Goal: Task Accomplishment & Management: Manage account settings

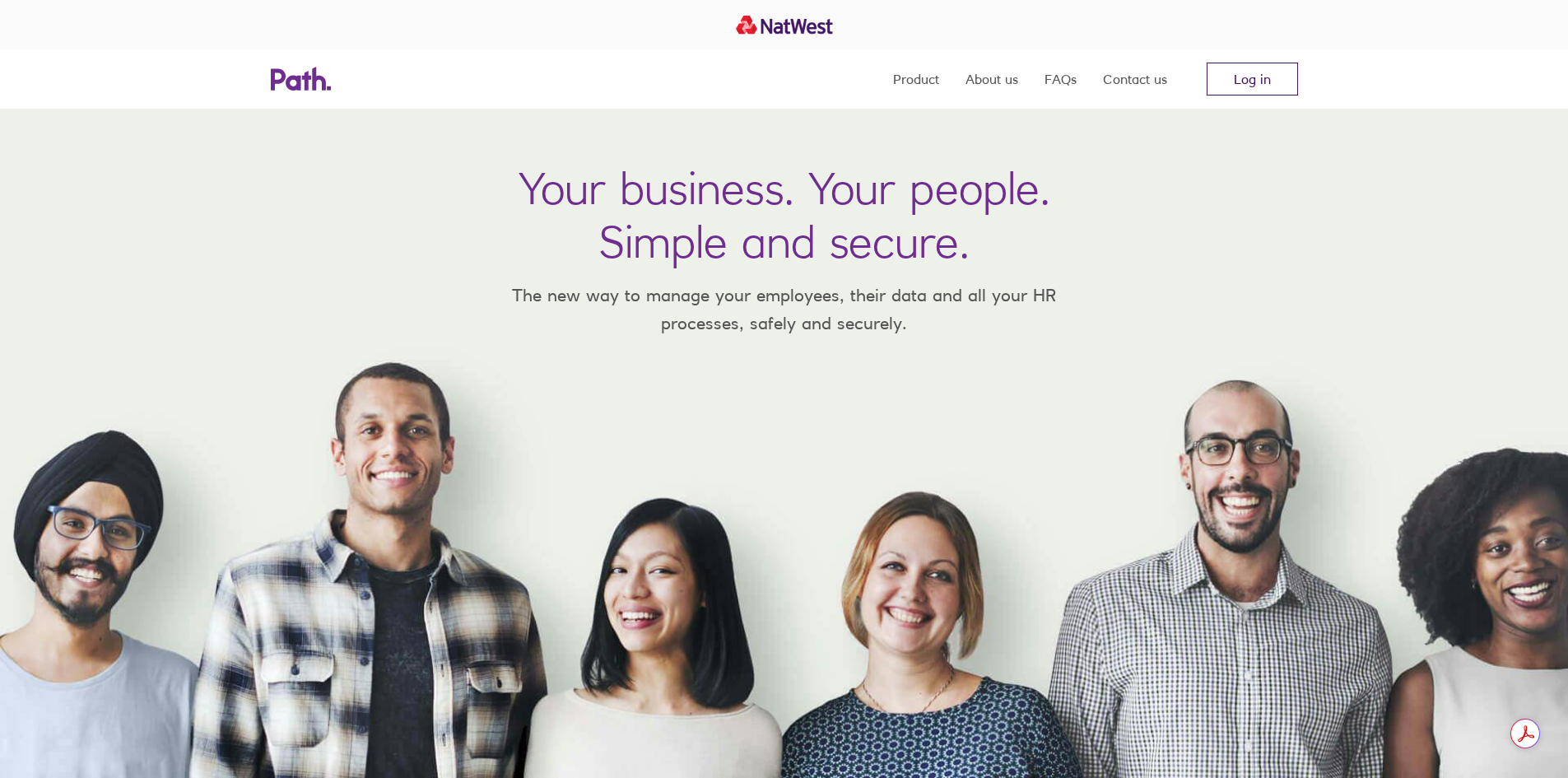
click at [1246, 74] on link "Log in" at bounding box center [1252, 79] width 92 height 33
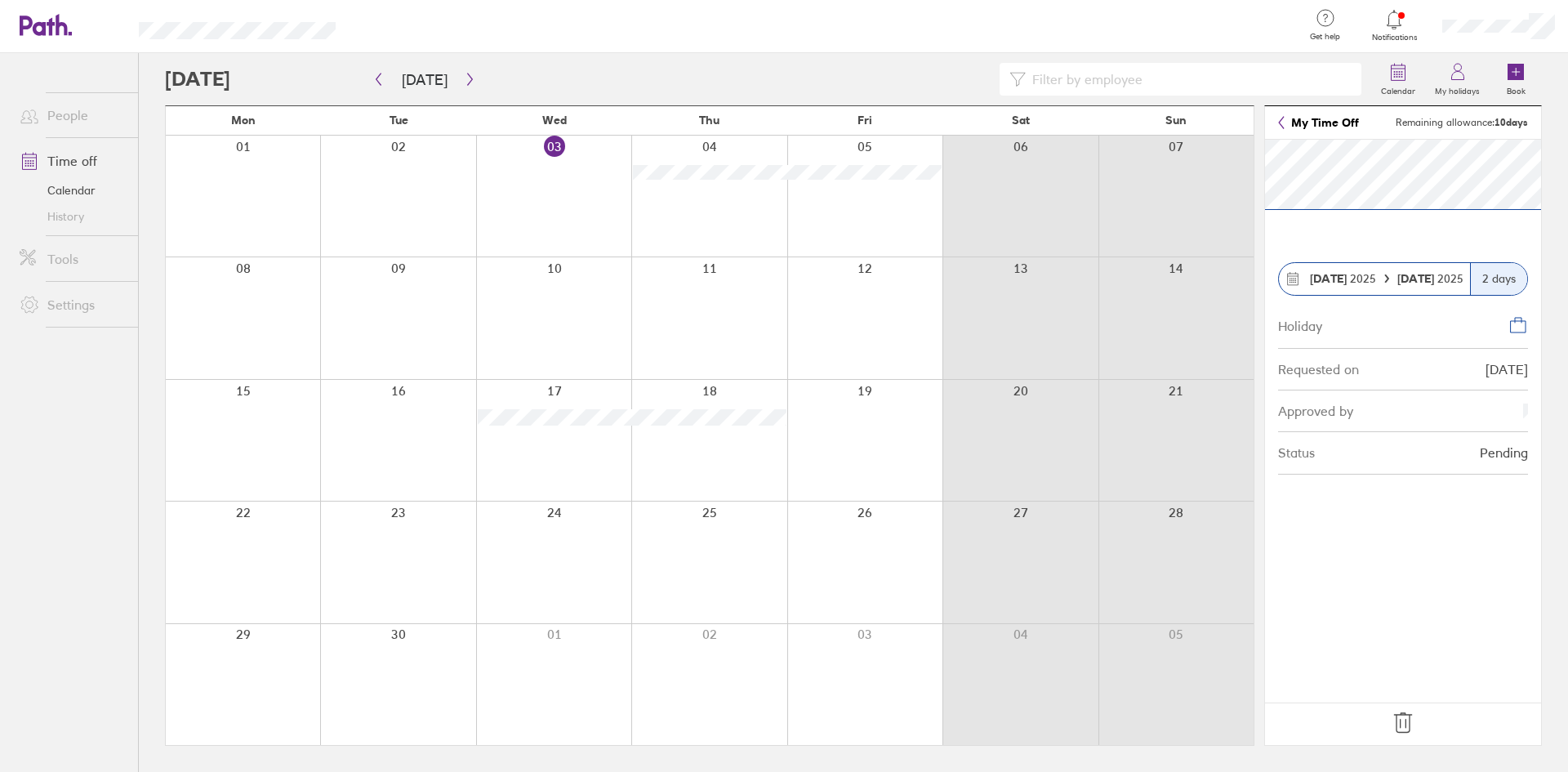
click at [1402, 719] on icon at bounding box center [1403, 722] width 26 height 26
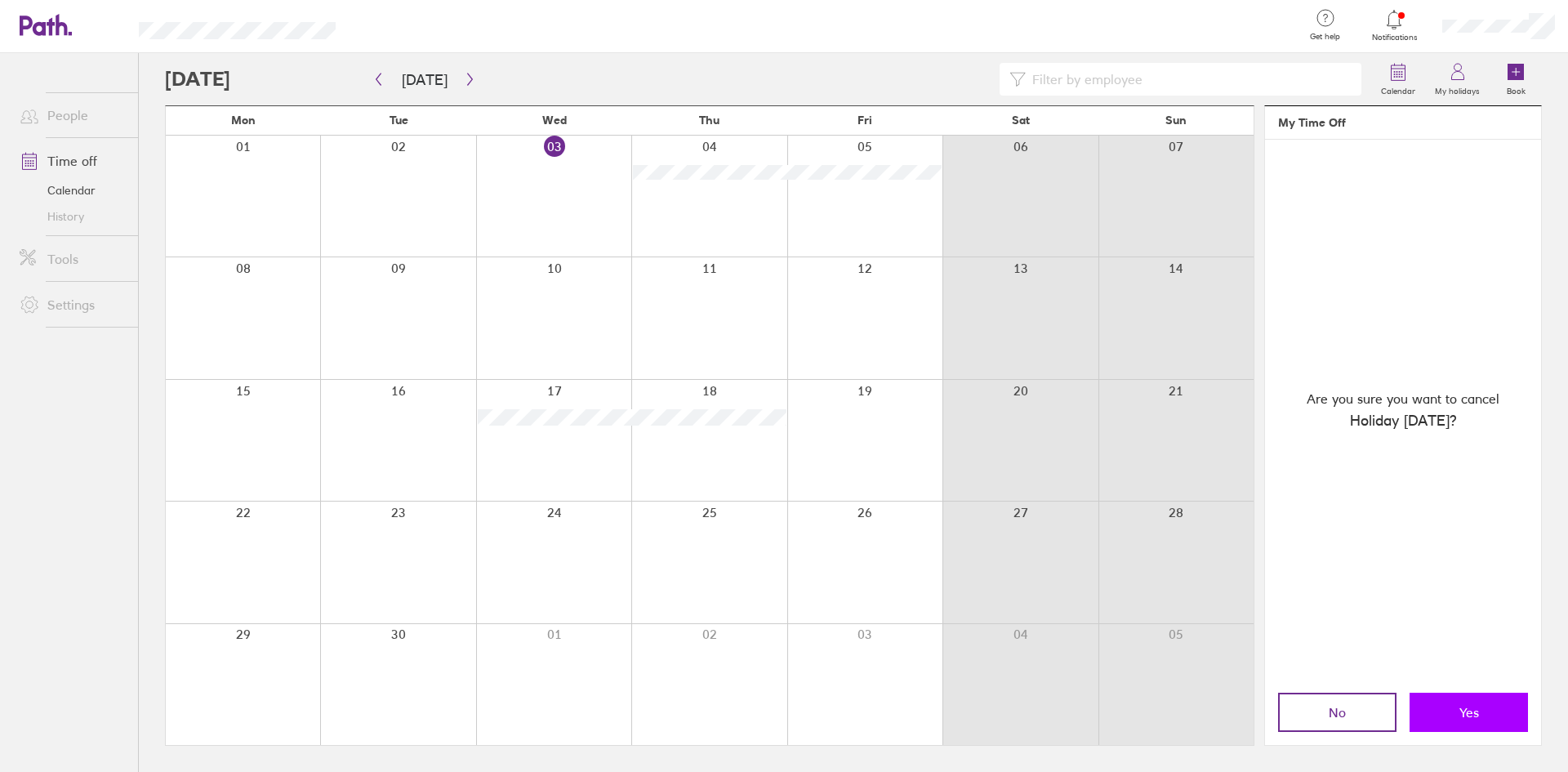
click at [1444, 720] on button "Yes" at bounding box center [1469, 712] width 119 height 40
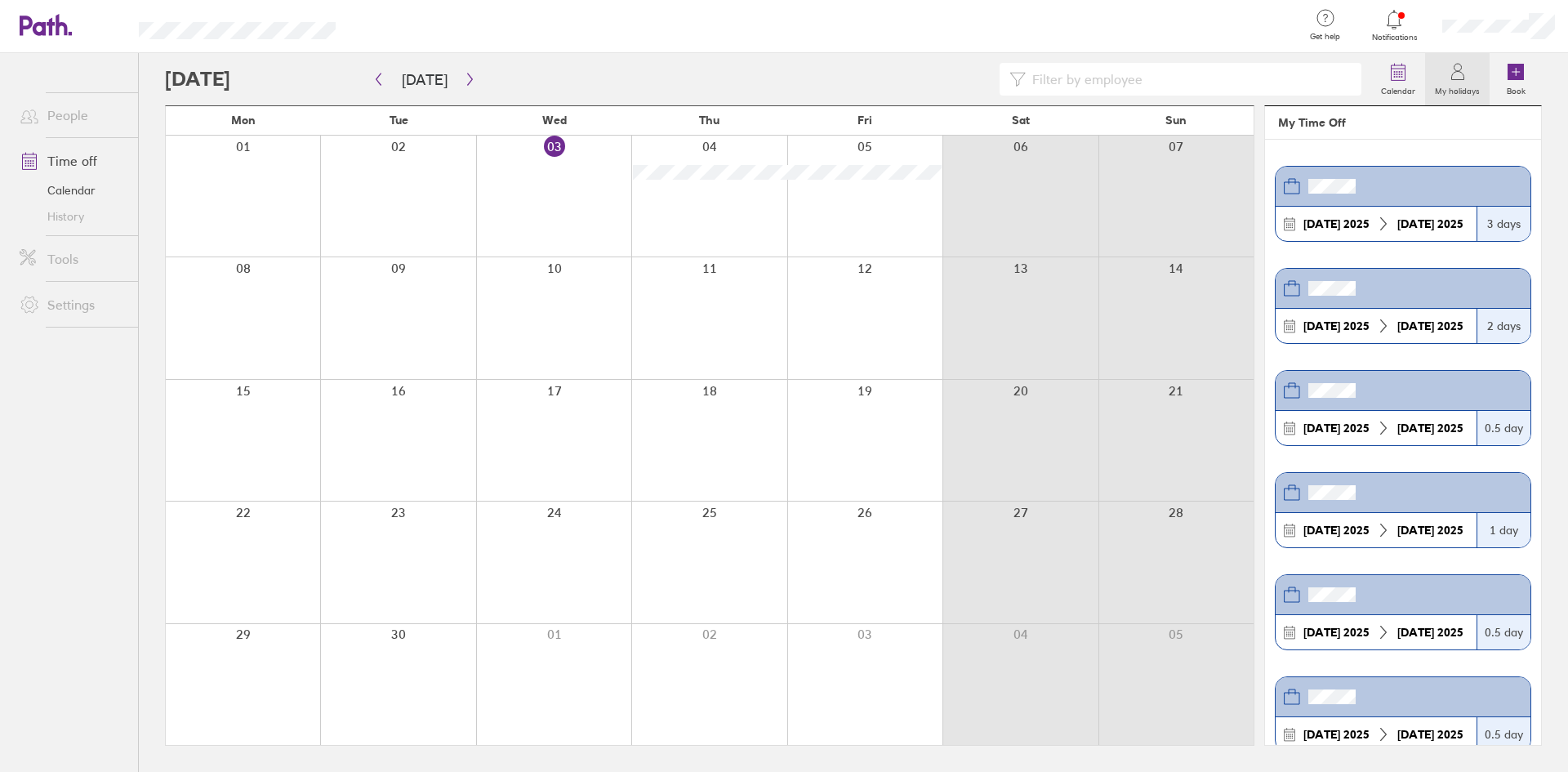
click at [591, 410] on div at bounding box center [553, 440] width 156 height 121
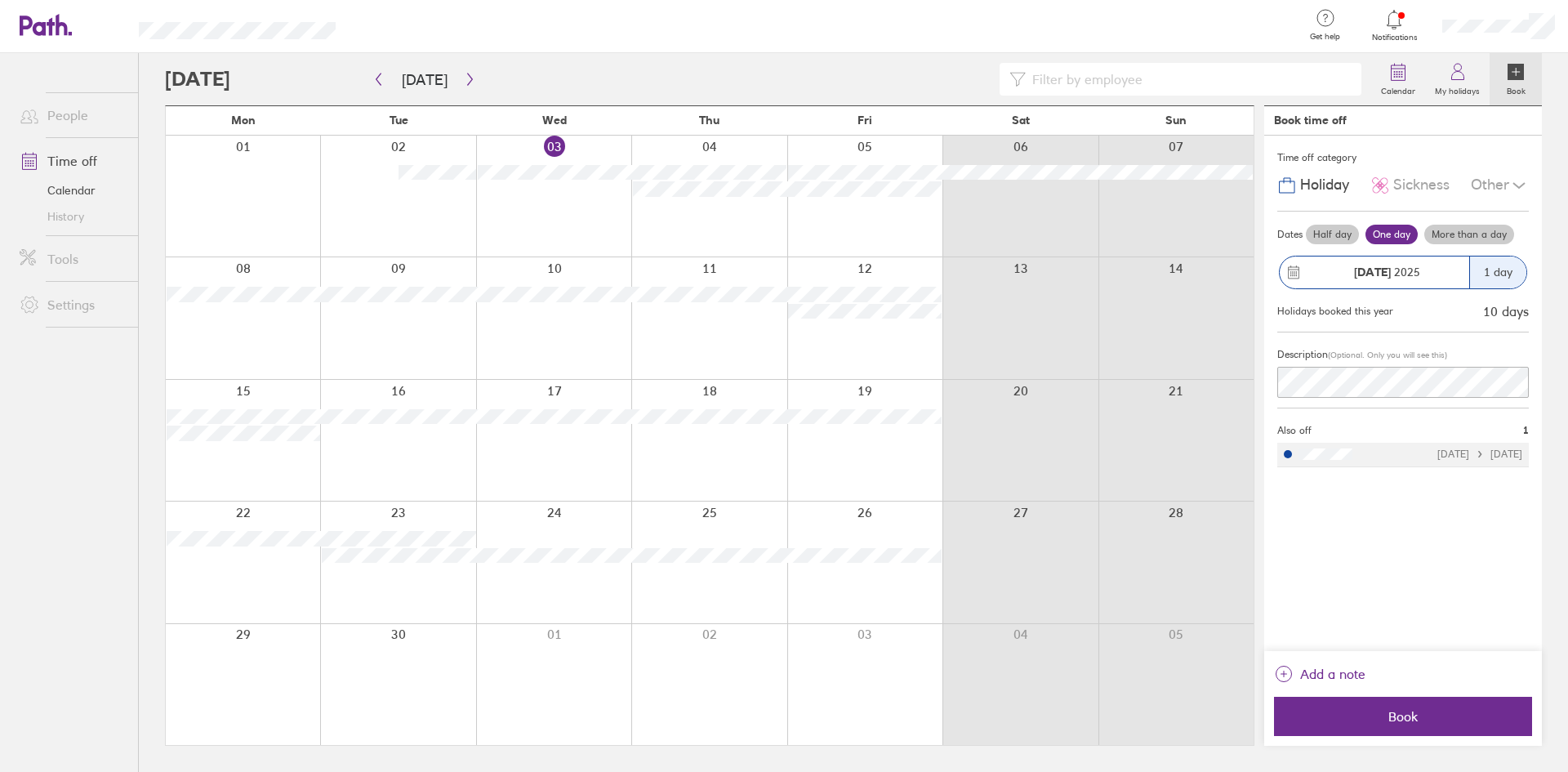
click at [582, 390] on div at bounding box center [553, 440] width 156 height 121
click at [1494, 275] on div "1 day" at bounding box center [1498, 272] width 57 height 32
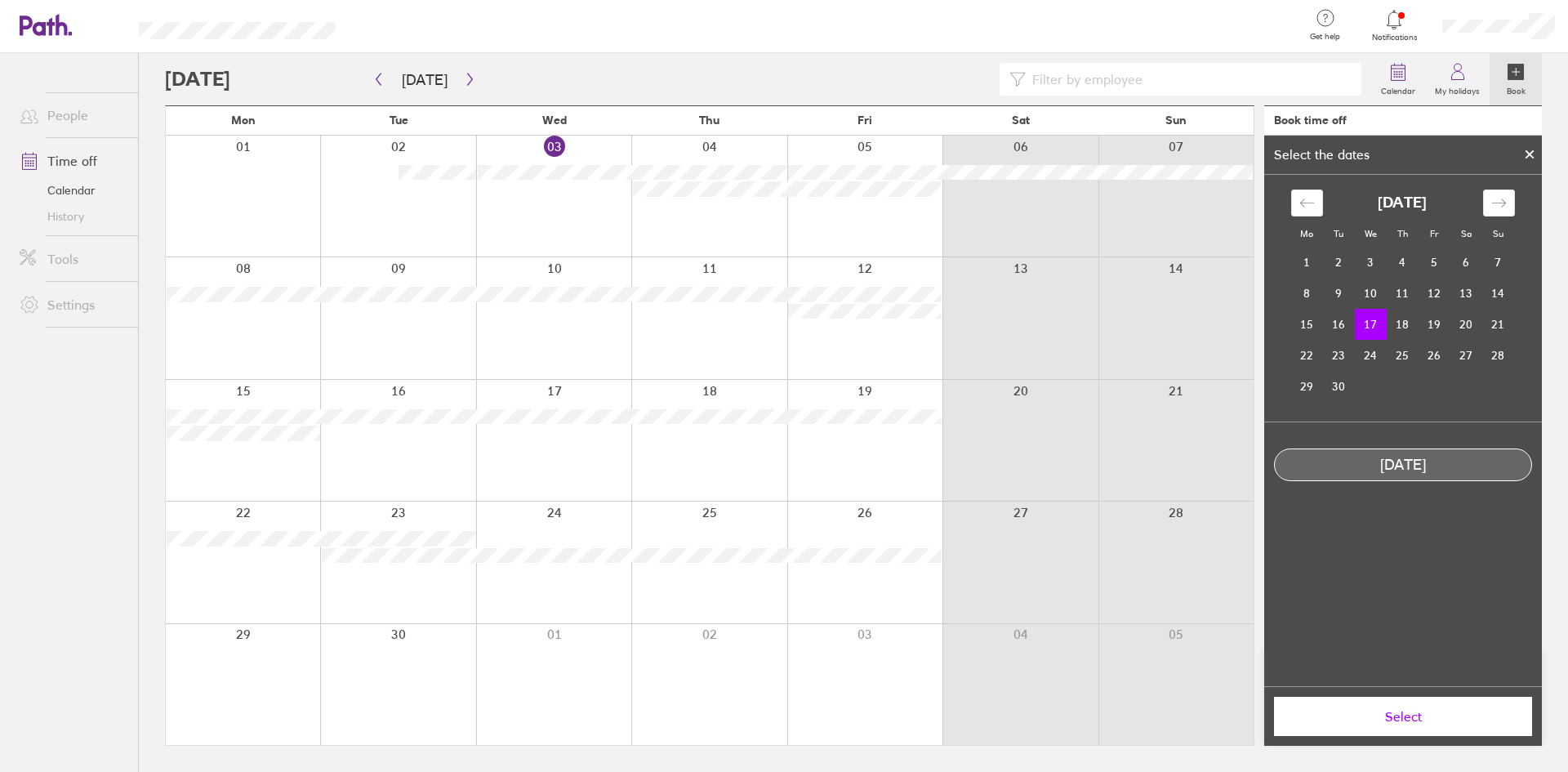
click at [1525, 149] on icon at bounding box center [1529, 154] width 11 height 10
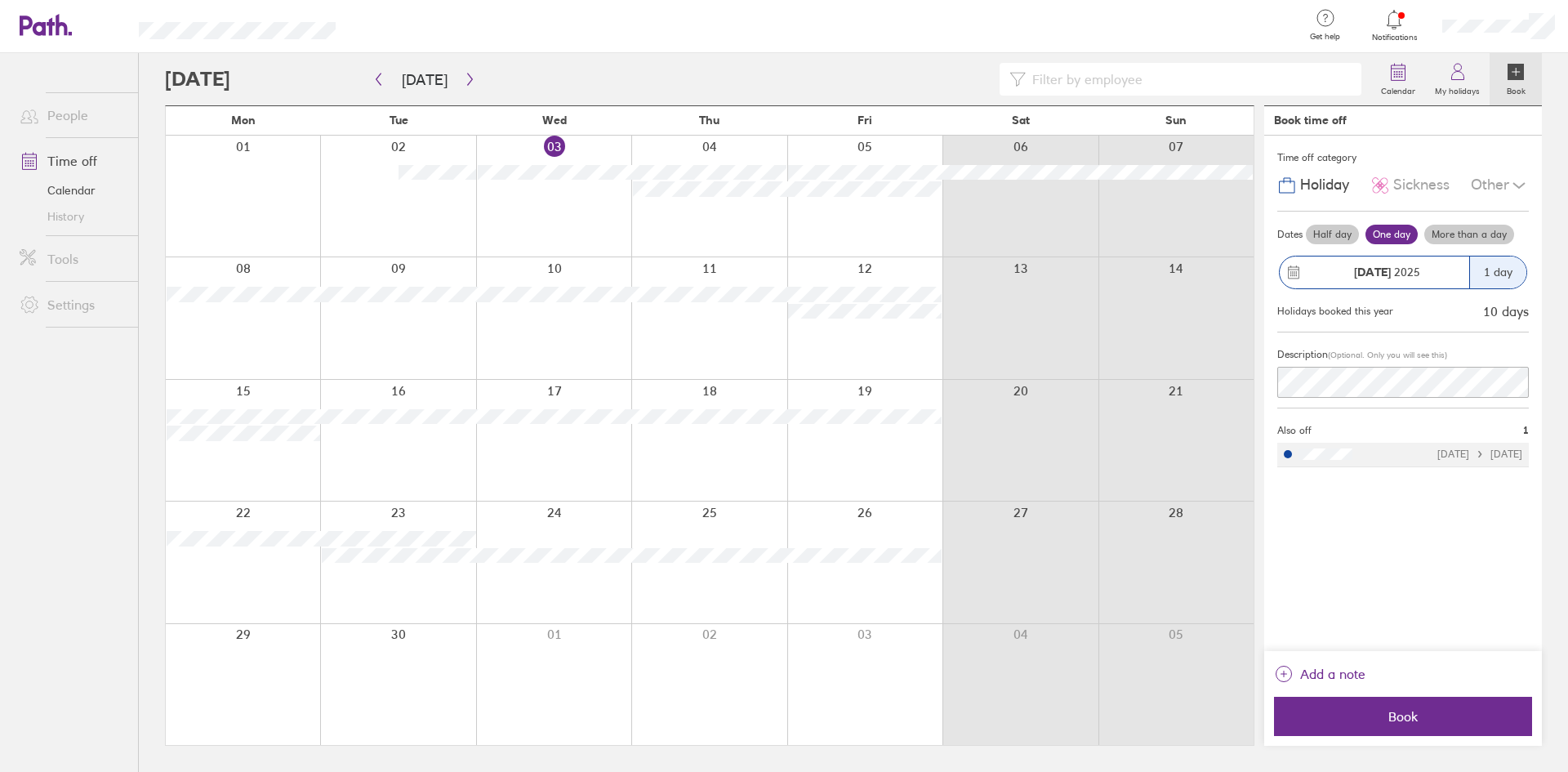
click at [525, 398] on div at bounding box center [553, 440] width 156 height 121
click at [1347, 232] on label "Half day" at bounding box center [1332, 234] width 53 height 19
click at [0, 0] on input "Half day" at bounding box center [0, 0] width 0 height 0
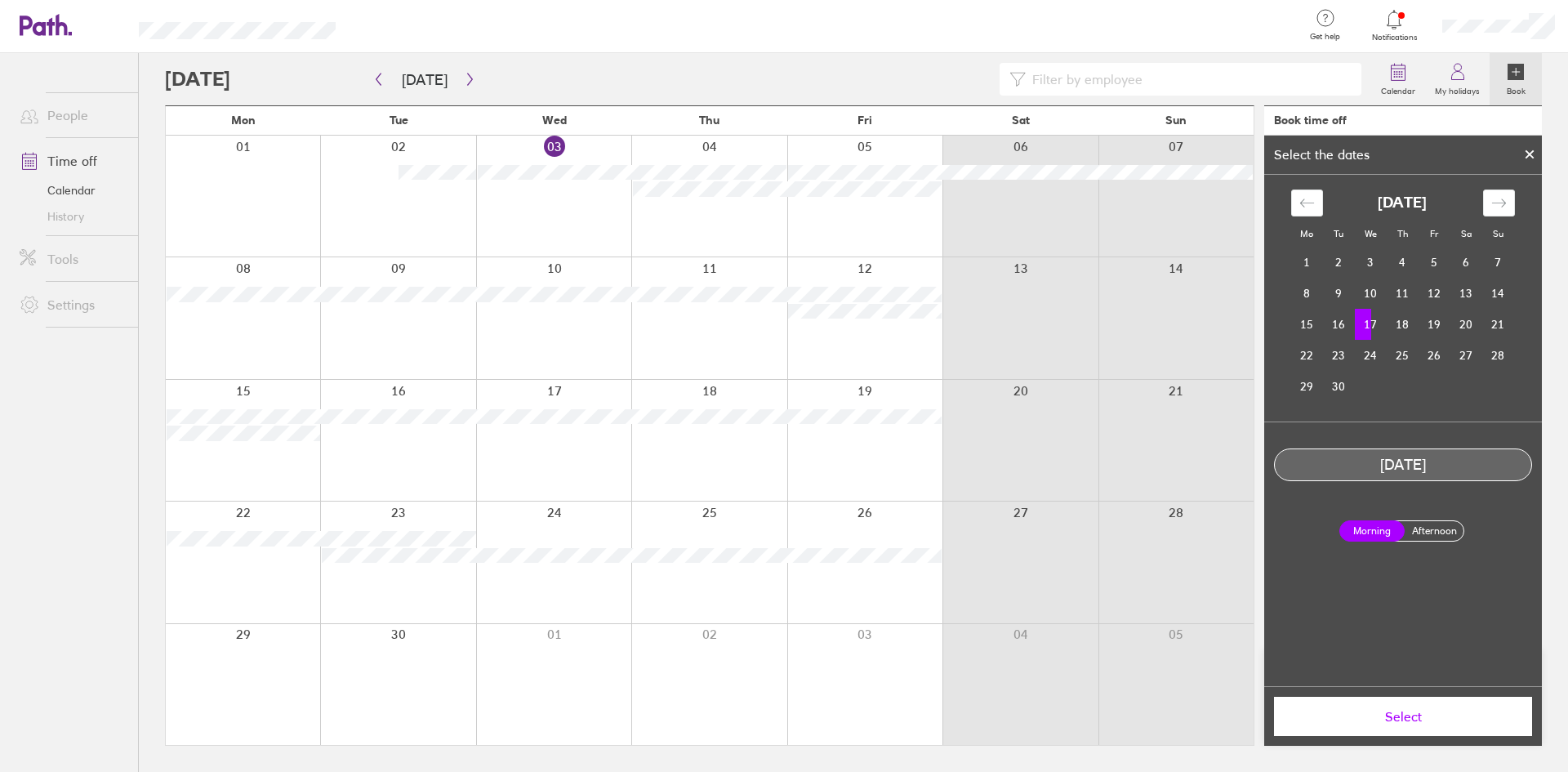
click at [1422, 540] on label "Afternoon" at bounding box center [1434, 530] width 65 height 19
click at [0, 0] on input "Afternoon" at bounding box center [0, 0] width 0 height 0
click at [1381, 730] on button "Select" at bounding box center [1403, 716] width 258 height 40
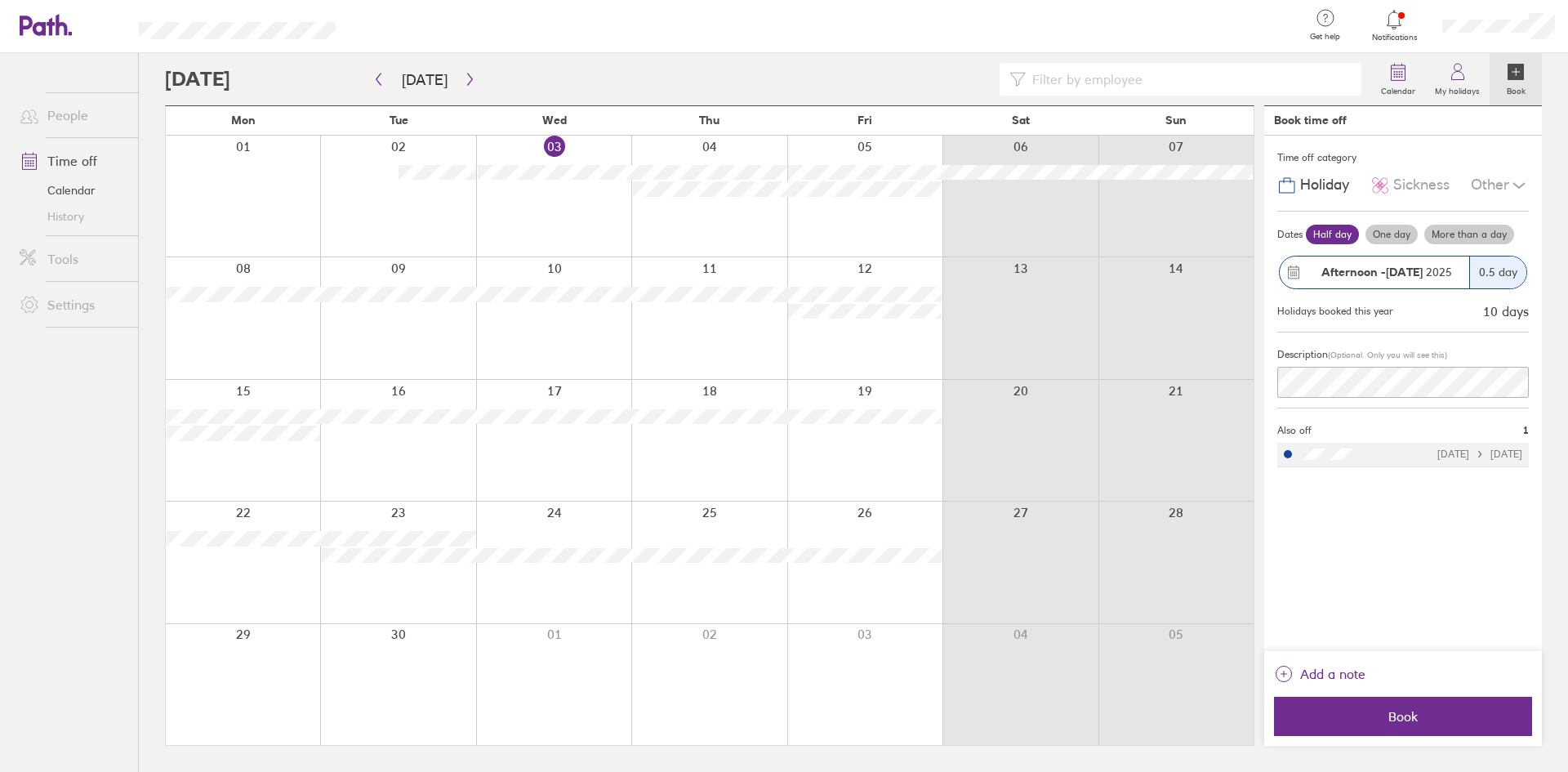
click at [1401, 238] on label "One day" at bounding box center [1391, 234] width 52 height 19
click at [0, 0] on input "One day" at bounding box center [0, 0] width 0 height 0
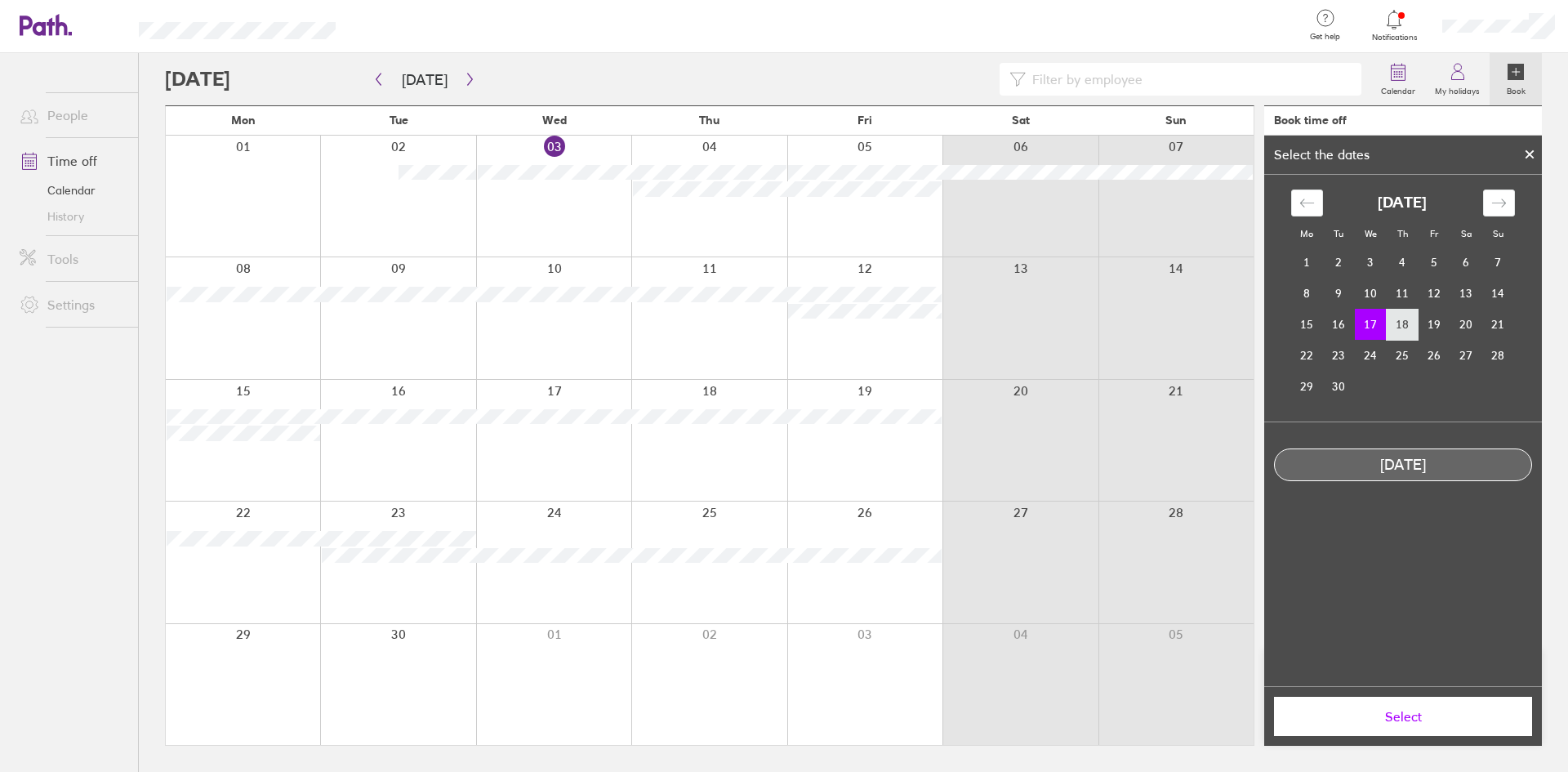
click at [1408, 323] on td "18" at bounding box center [1402, 324] width 32 height 31
drag, startPoint x: 1366, startPoint y: 311, endPoint x: 1376, endPoint y: 319, distance: 12.8
click at [1366, 312] on td "17" at bounding box center [1370, 324] width 32 height 31
click at [1389, 324] on td "18" at bounding box center [1402, 324] width 32 height 31
drag, startPoint x: 1373, startPoint y: 326, endPoint x: 1398, endPoint y: 330, distance: 25.3
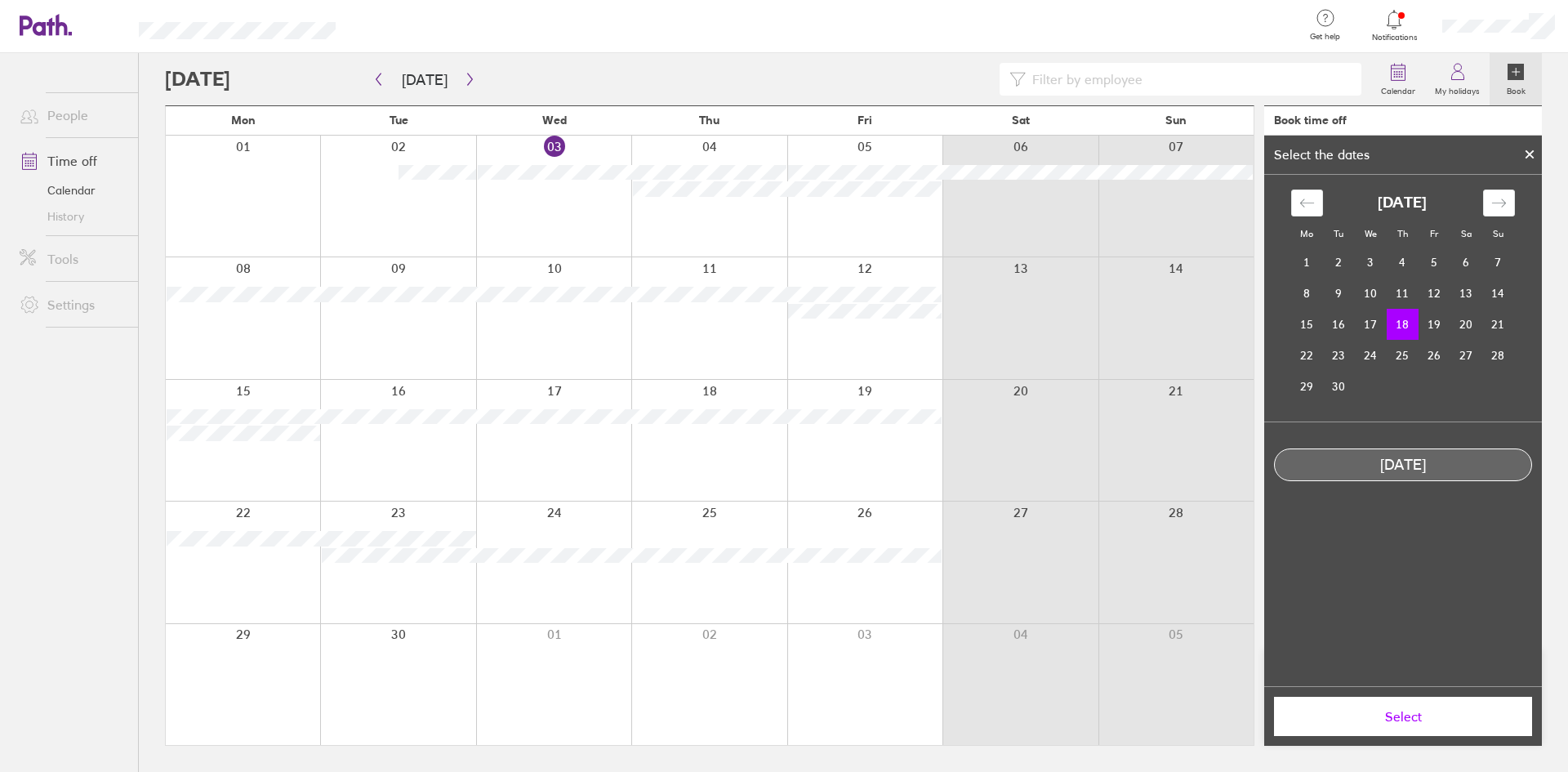
click at [1398, 330] on tr "15 16 17 18 19 20 21" at bounding box center [1402, 324] width 223 height 31
click at [1373, 322] on td "17" at bounding box center [1370, 324] width 32 height 31
click at [1398, 323] on td "18" at bounding box center [1402, 324] width 32 height 31
click at [1389, 730] on button "Select" at bounding box center [1403, 716] width 258 height 40
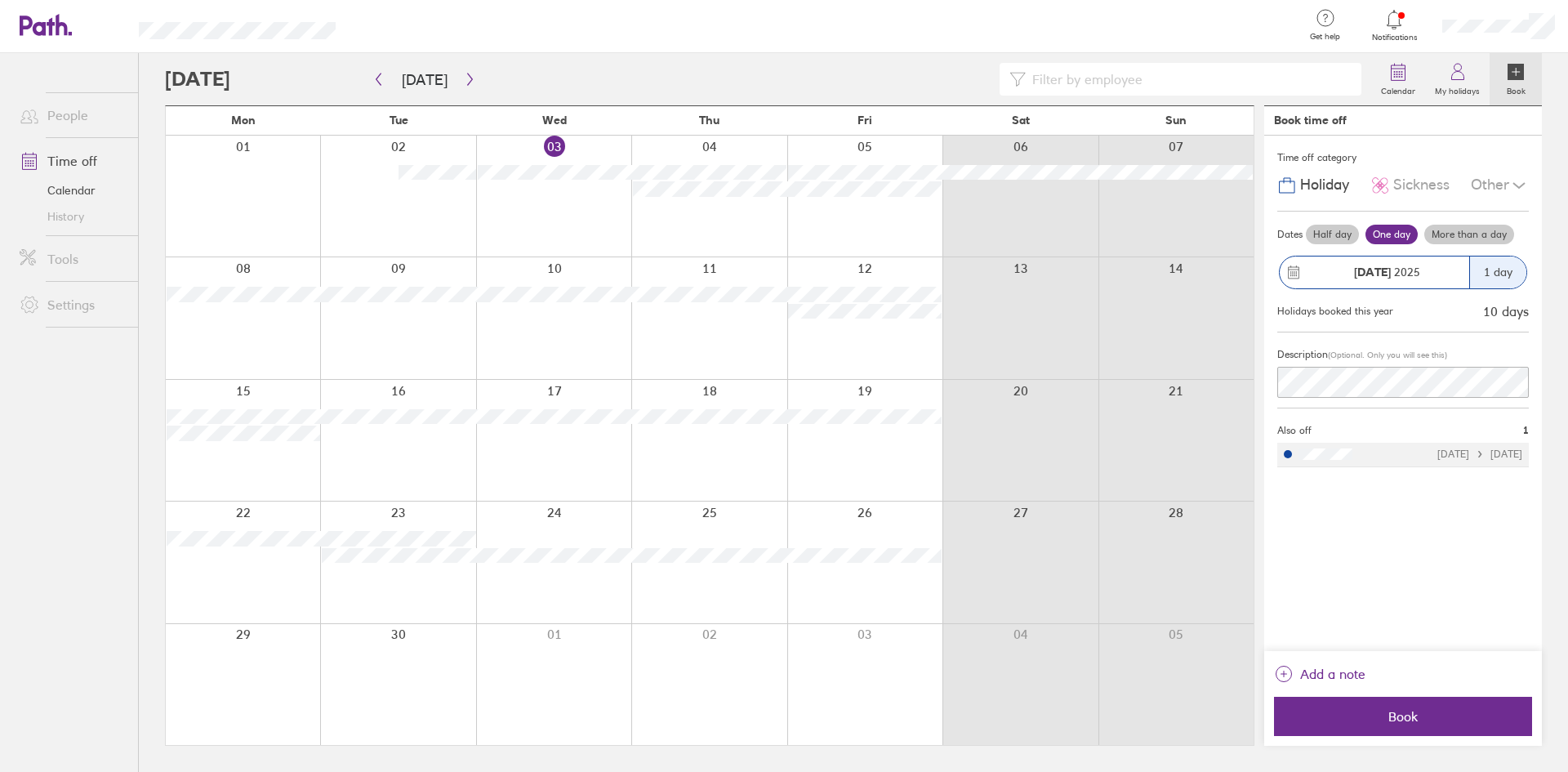
click at [1331, 233] on label "Half day" at bounding box center [1332, 234] width 53 height 19
click at [0, 0] on input "Half day" at bounding box center [0, 0] width 0 height 0
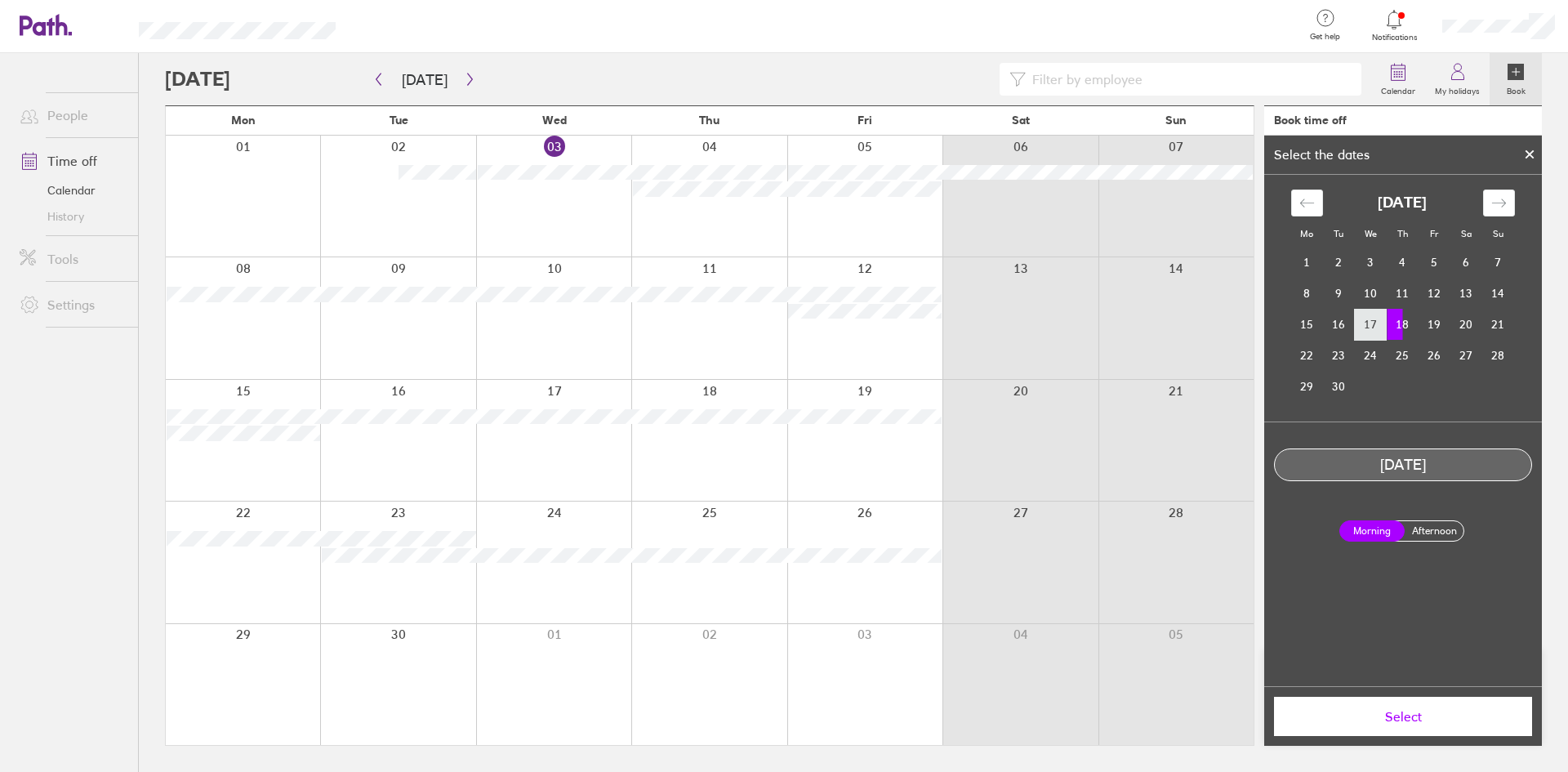
click at [1378, 328] on td "17" at bounding box center [1370, 324] width 32 height 31
click at [1427, 527] on label "Afternoon" at bounding box center [1434, 530] width 65 height 19
click at [0, 0] on input "Afternoon" at bounding box center [0, 0] width 0 height 0
click at [1412, 720] on span "Select" at bounding box center [1403, 716] width 236 height 15
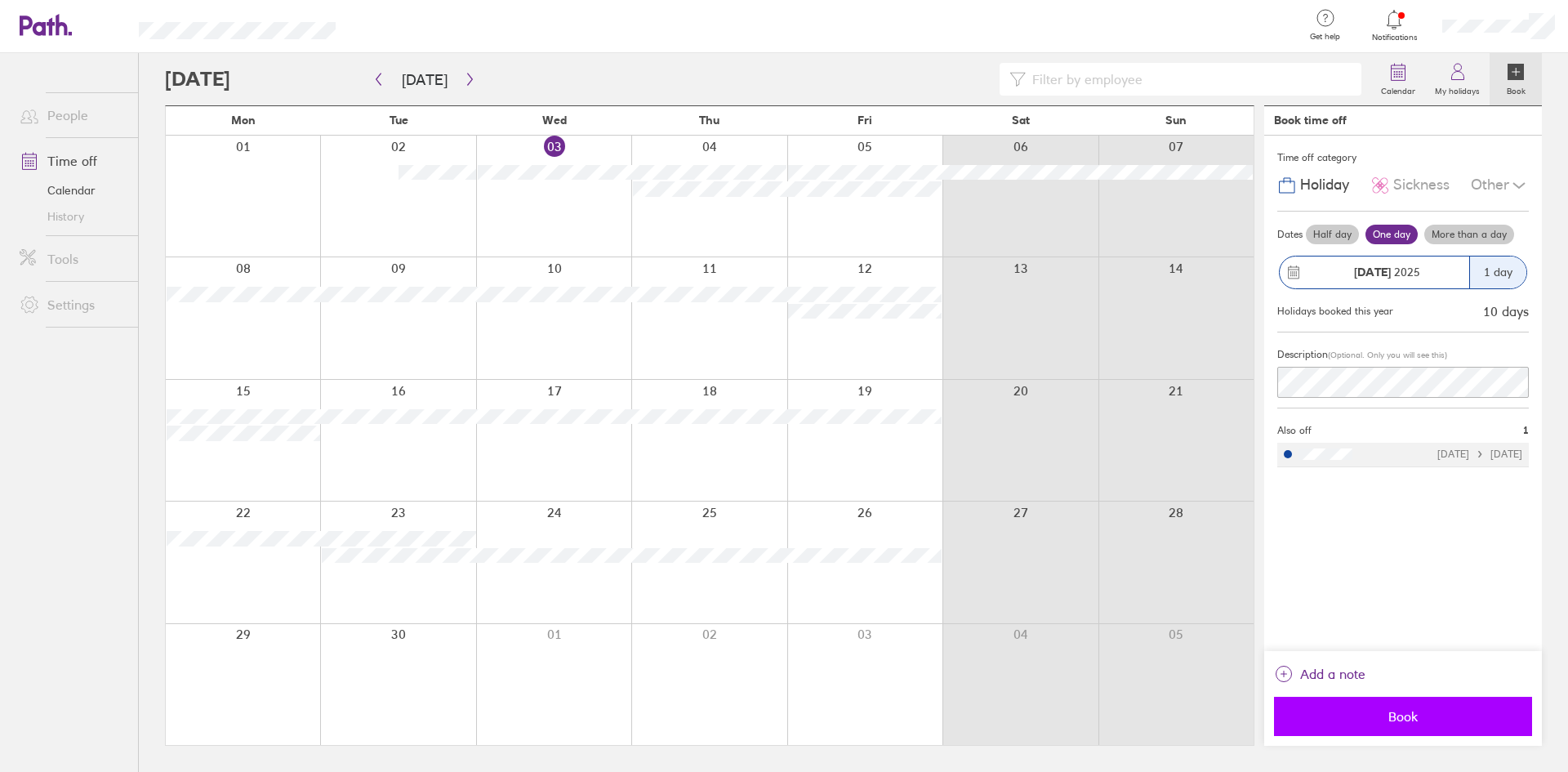
click at [1412, 720] on span "Book" at bounding box center [1403, 716] width 236 height 15
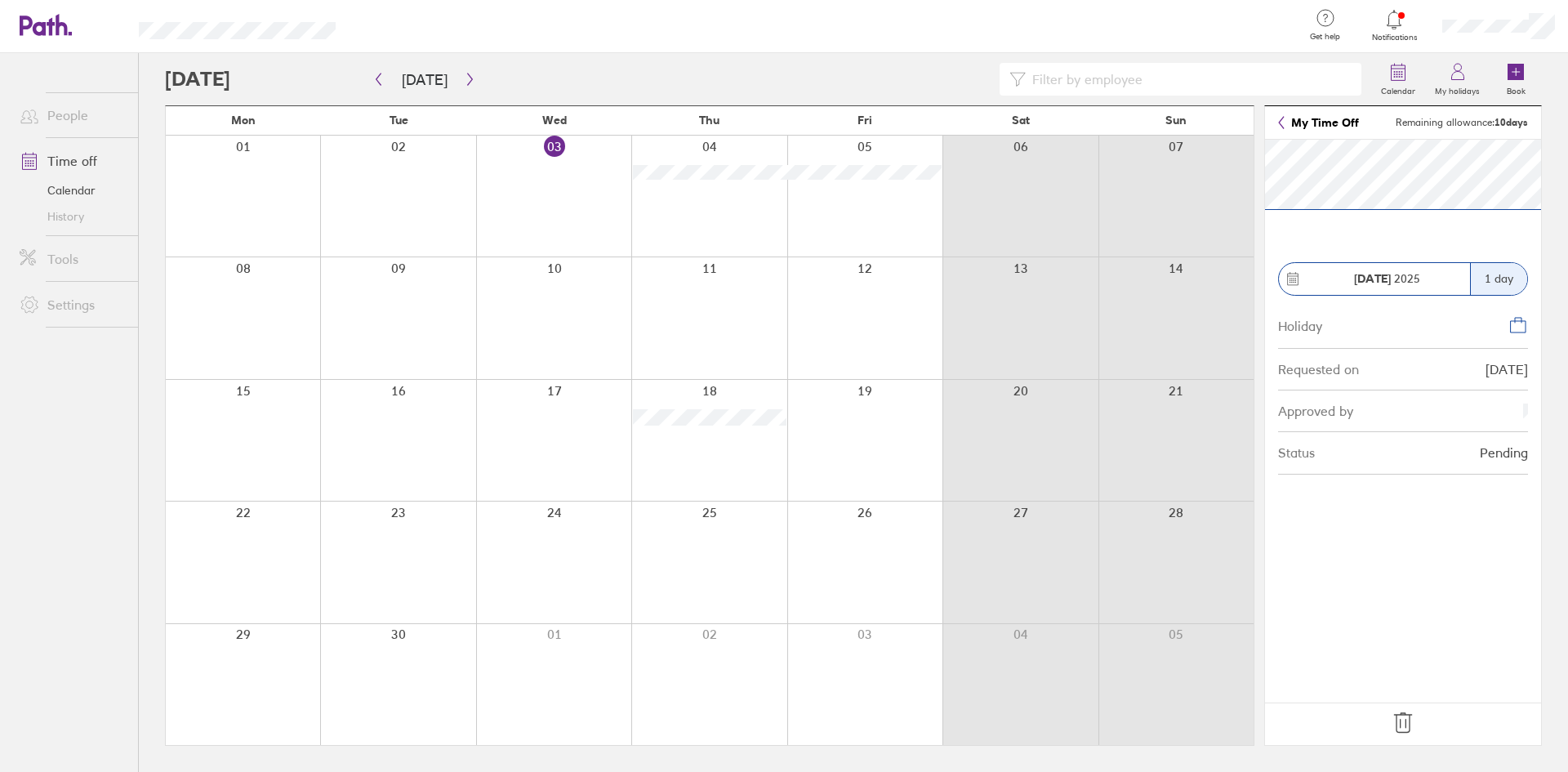
click at [1447, 700] on section "[DATE] 1 day Holiday Requested on [DATE] Approved by Status Pending" at bounding box center [1403, 421] width 276 height 562
click at [1446, 730] on footer at bounding box center [1403, 723] width 276 height 42
click at [1409, 719] on icon at bounding box center [1403, 722] width 26 height 26
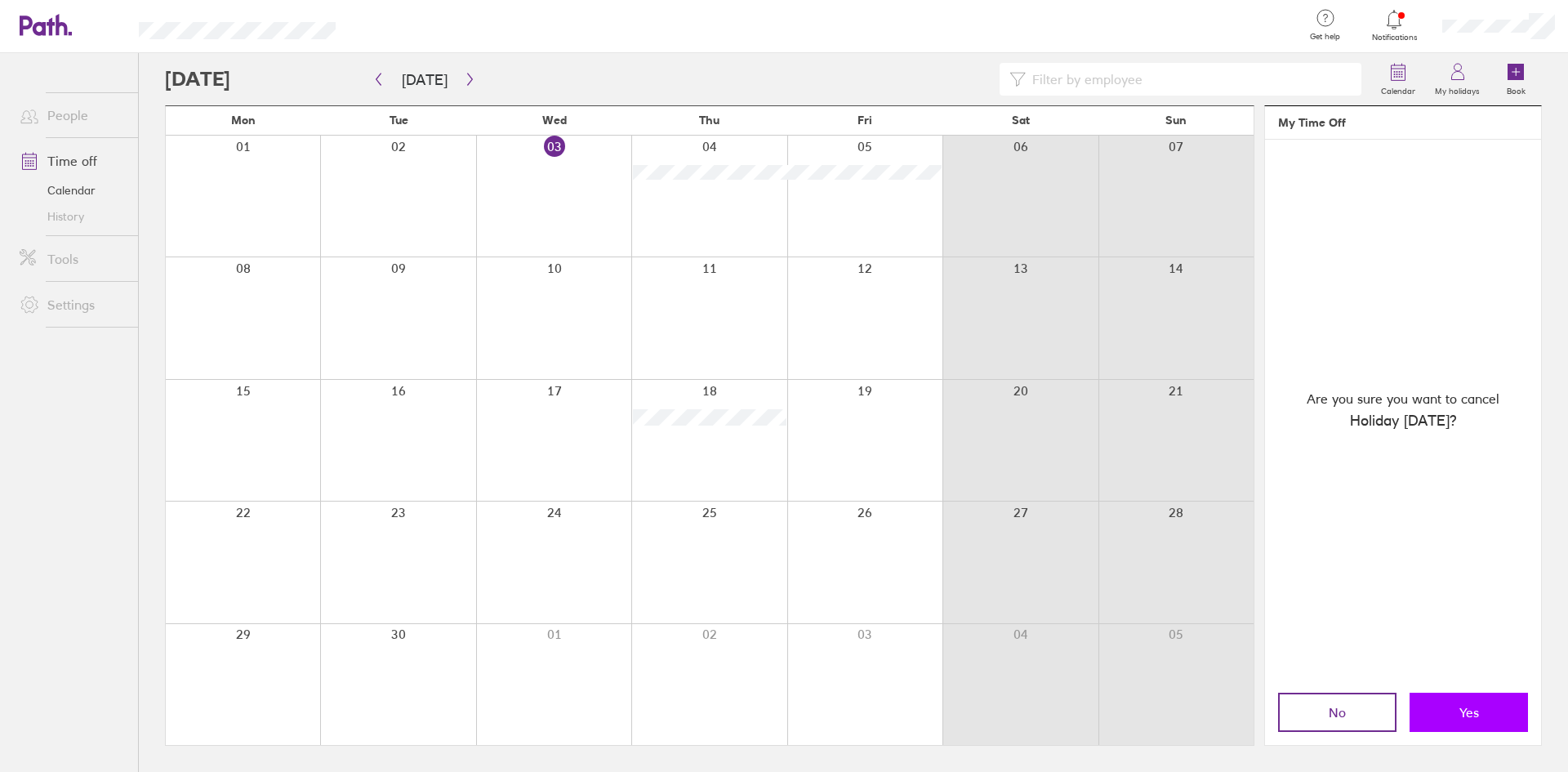
click at [1455, 715] on button "Yes" at bounding box center [1469, 712] width 119 height 40
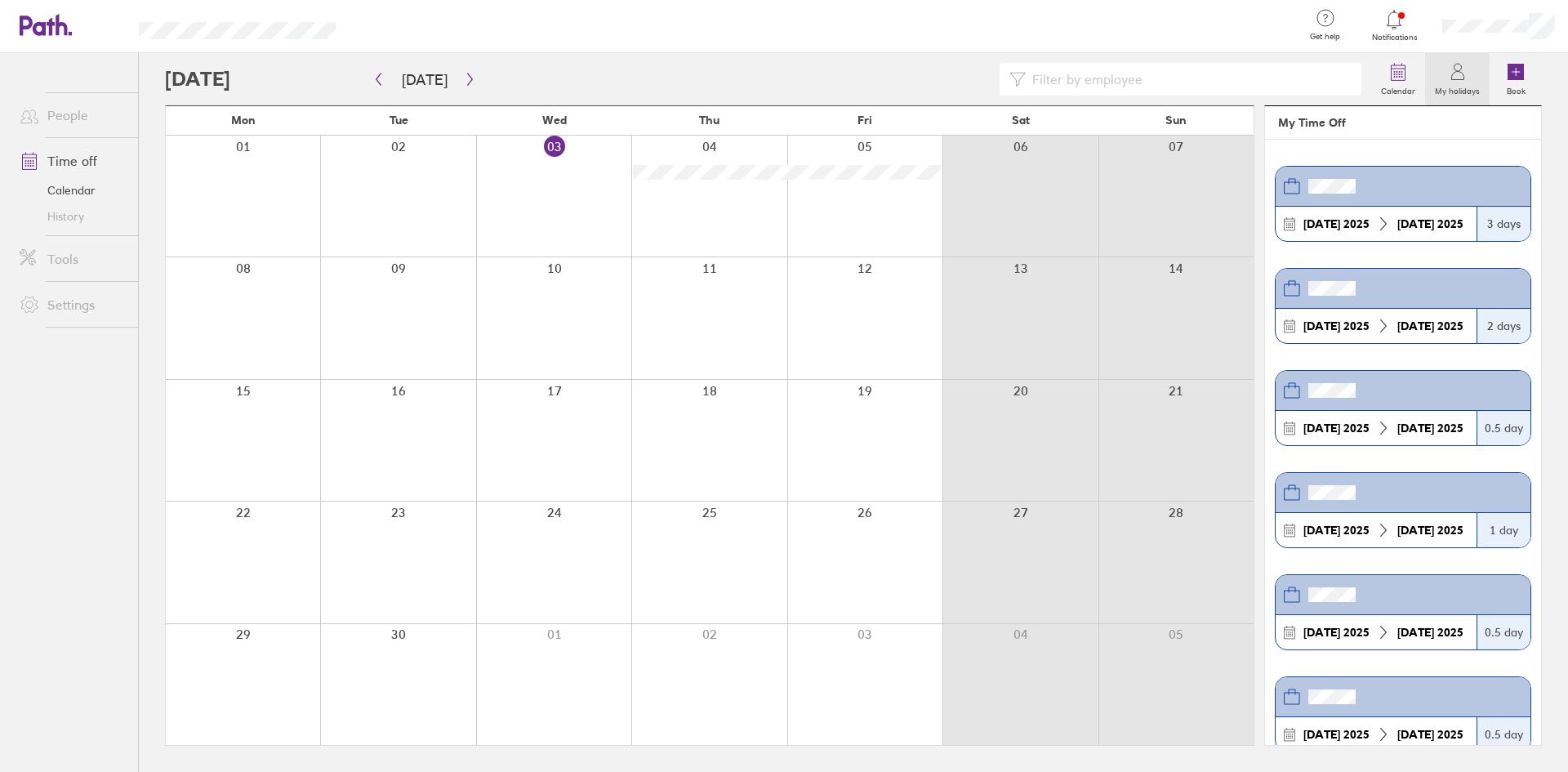
click at [534, 393] on div at bounding box center [553, 440] width 156 height 121
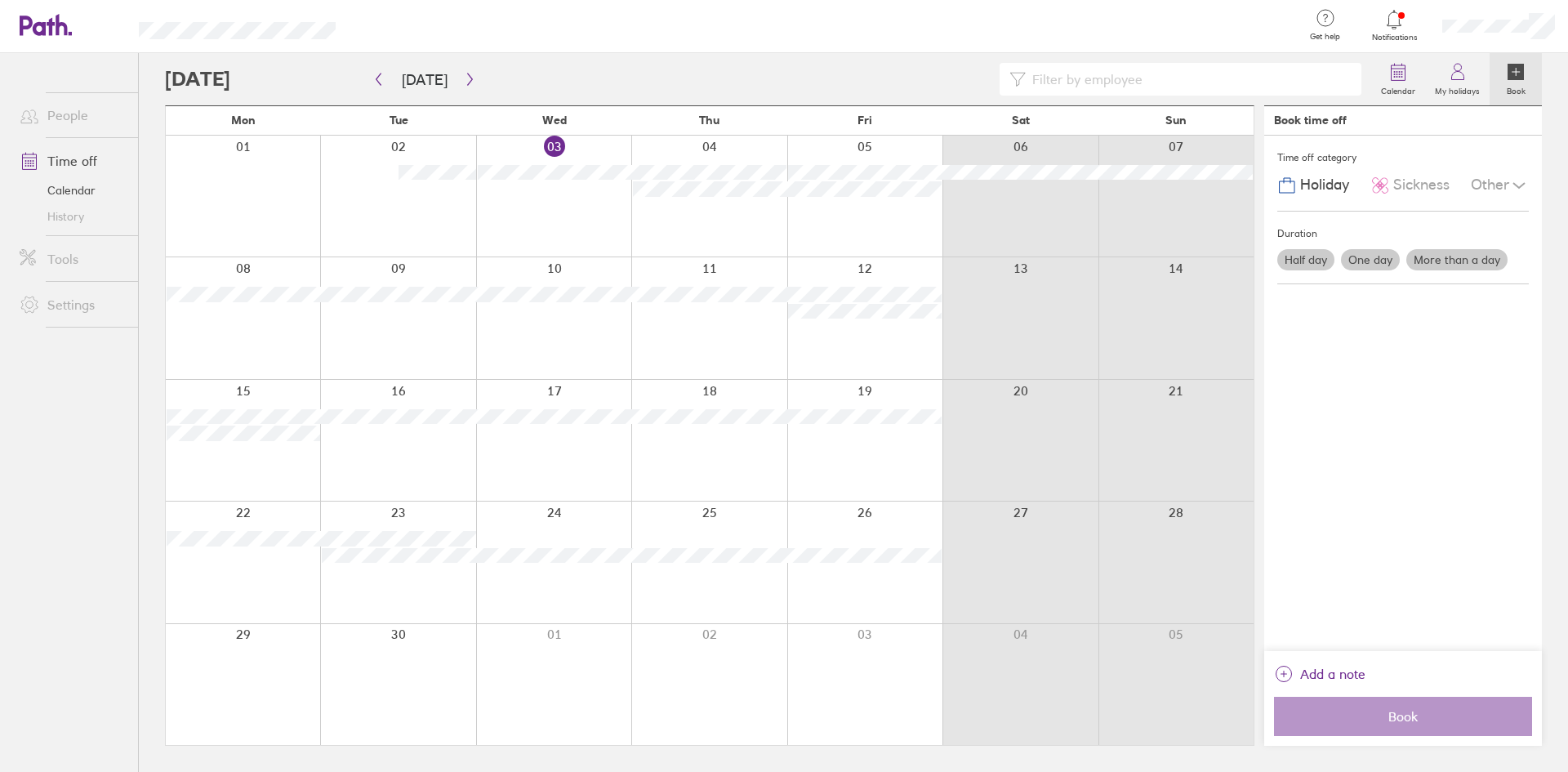
click at [556, 392] on div at bounding box center [553, 440] width 156 height 121
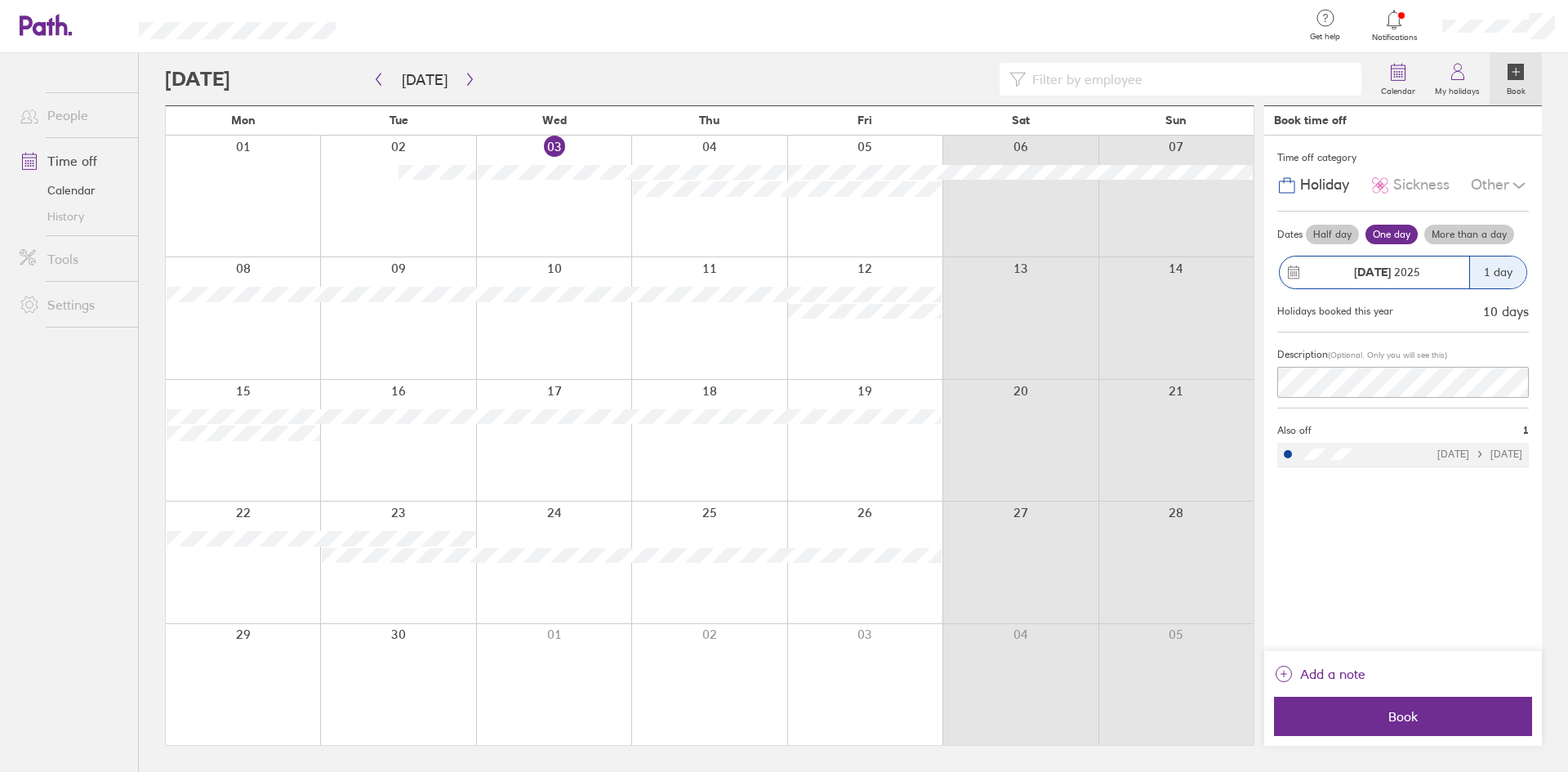
click at [1338, 243] on label "Half day" at bounding box center [1332, 234] width 53 height 19
click at [0, 0] on input "Half day" at bounding box center [0, 0] width 0 height 0
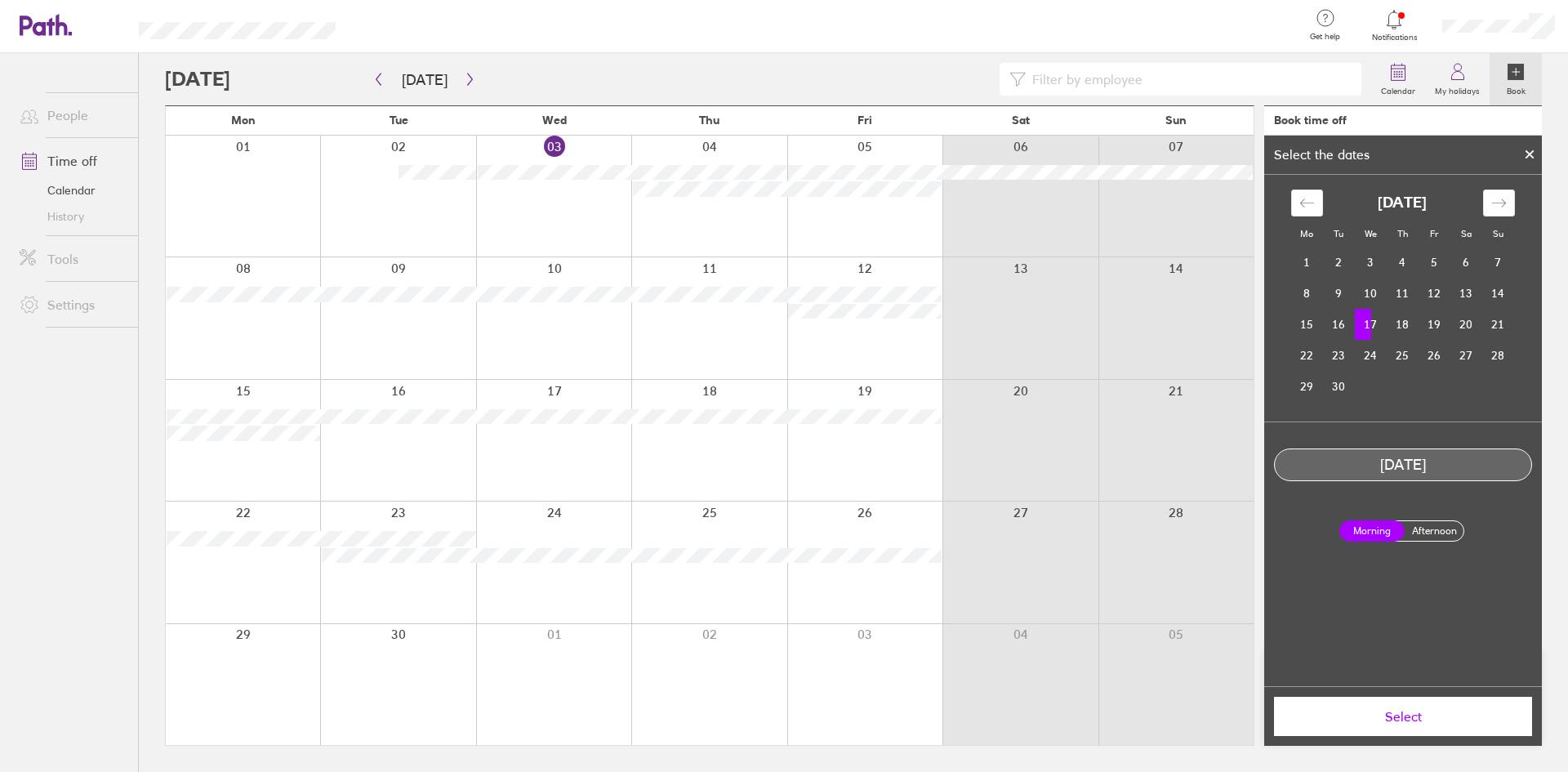
click at [1442, 526] on label "Afternoon" at bounding box center [1434, 530] width 65 height 19
click at [0, 0] on input "Afternoon" at bounding box center [0, 0] width 0 height 0
click at [1434, 720] on span "Select" at bounding box center [1403, 716] width 236 height 15
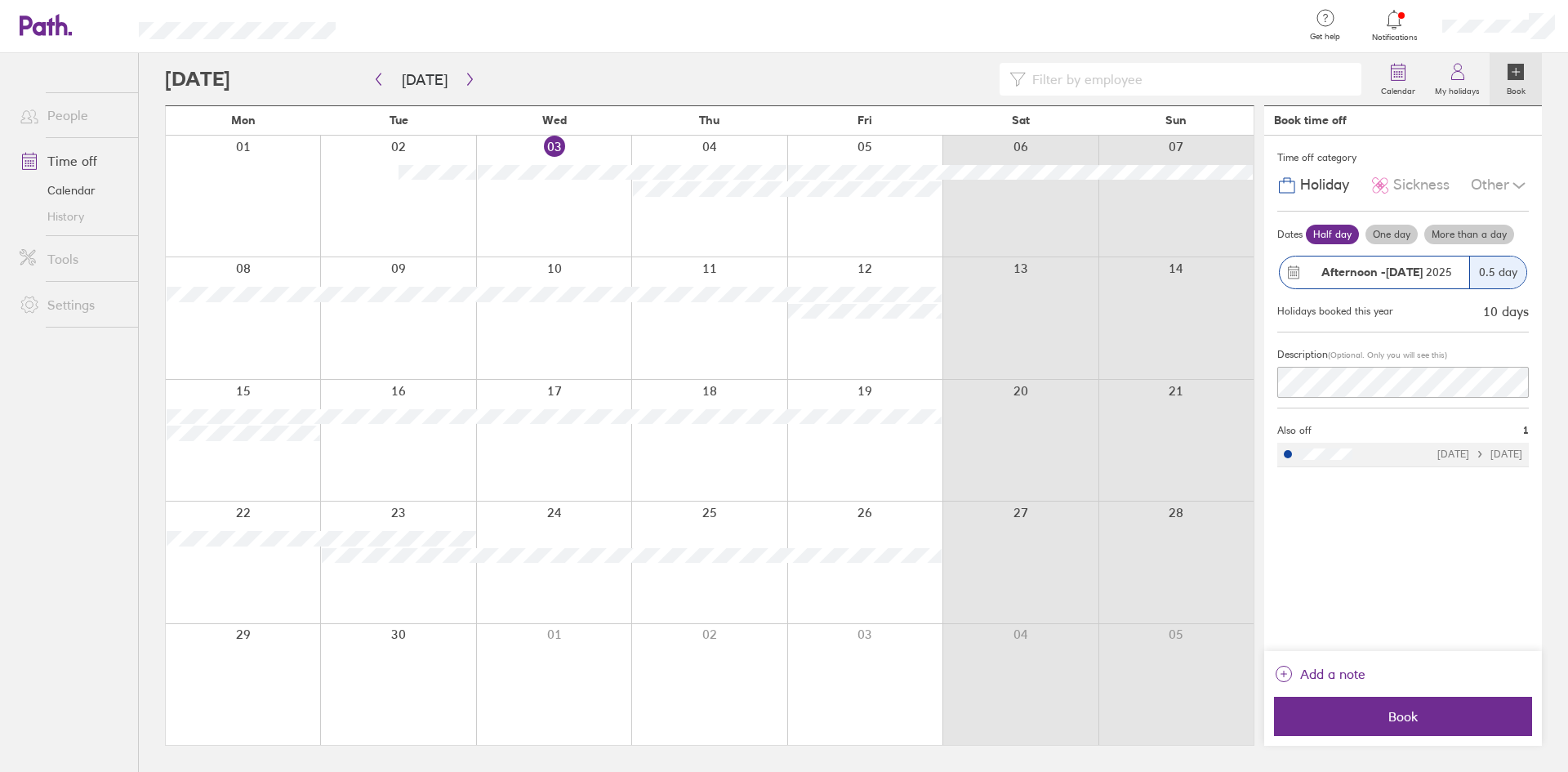
click at [1434, 720] on span "Book" at bounding box center [1403, 716] width 236 height 15
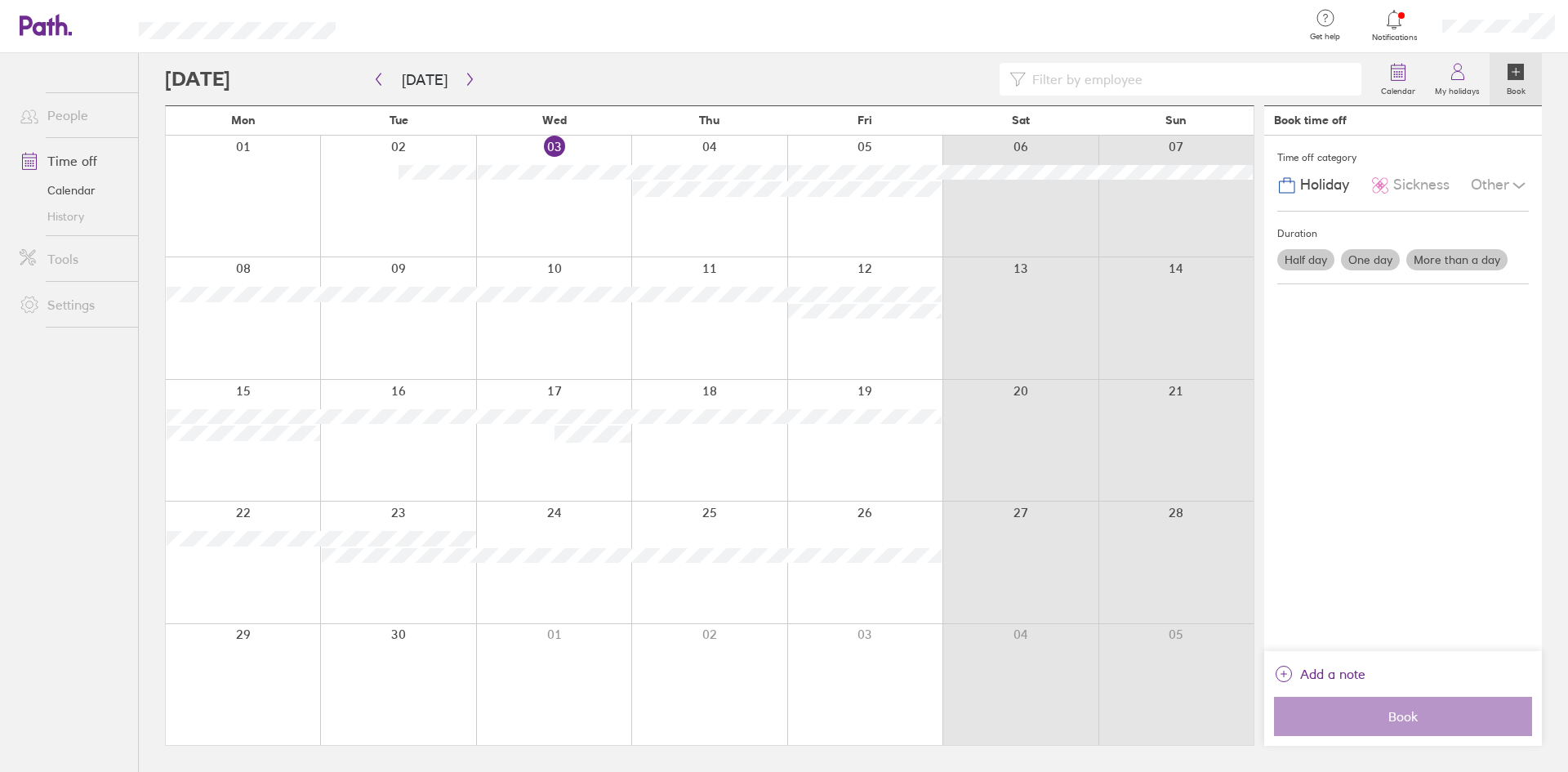
click at [678, 438] on div at bounding box center [709, 440] width 156 height 121
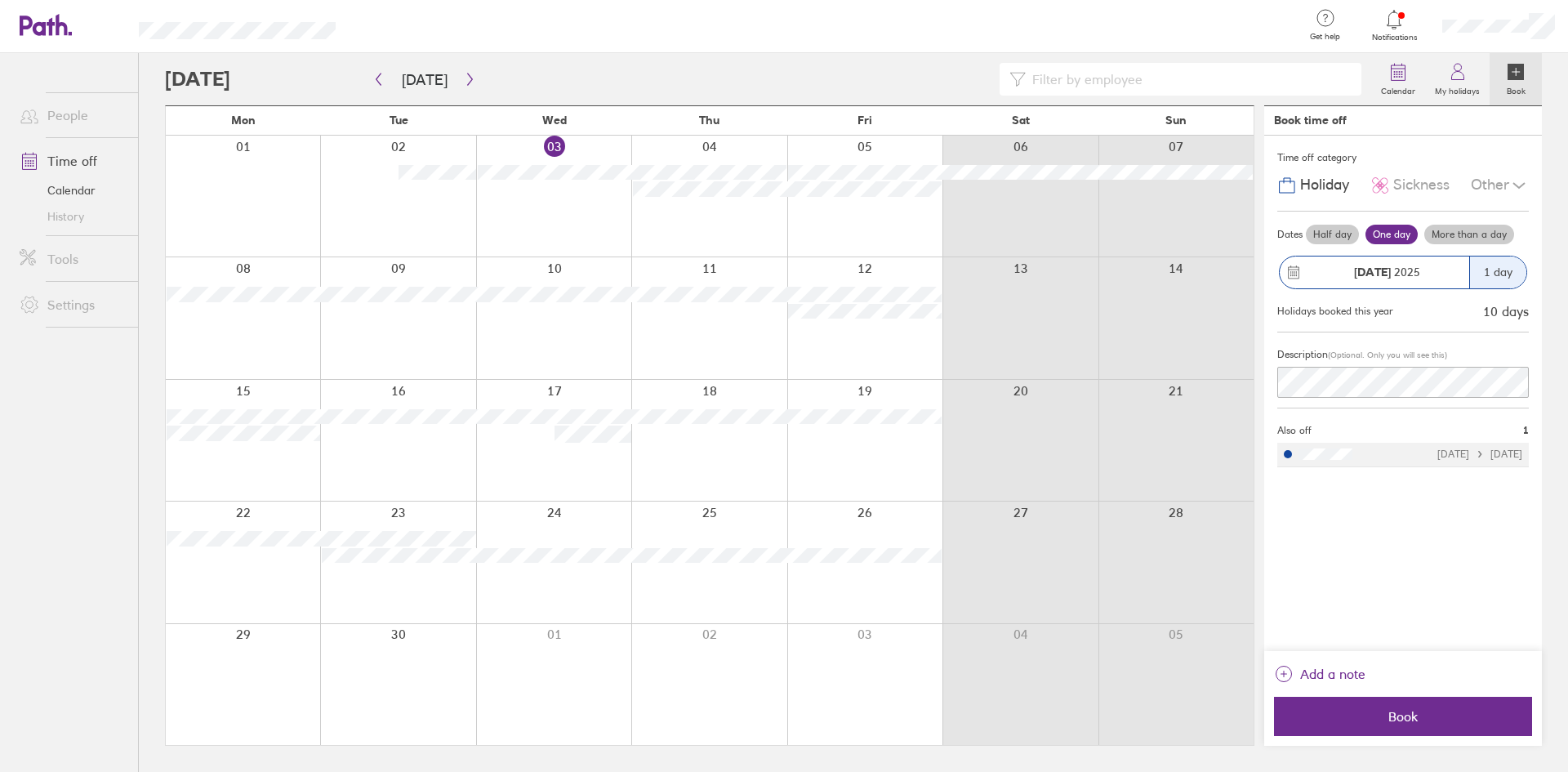
click at [723, 385] on div at bounding box center [709, 440] width 156 height 121
click at [1412, 714] on span "Book" at bounding box center [1403, 716] width 236 height 15
